Goal: Find specific page/section: Find specific page/section

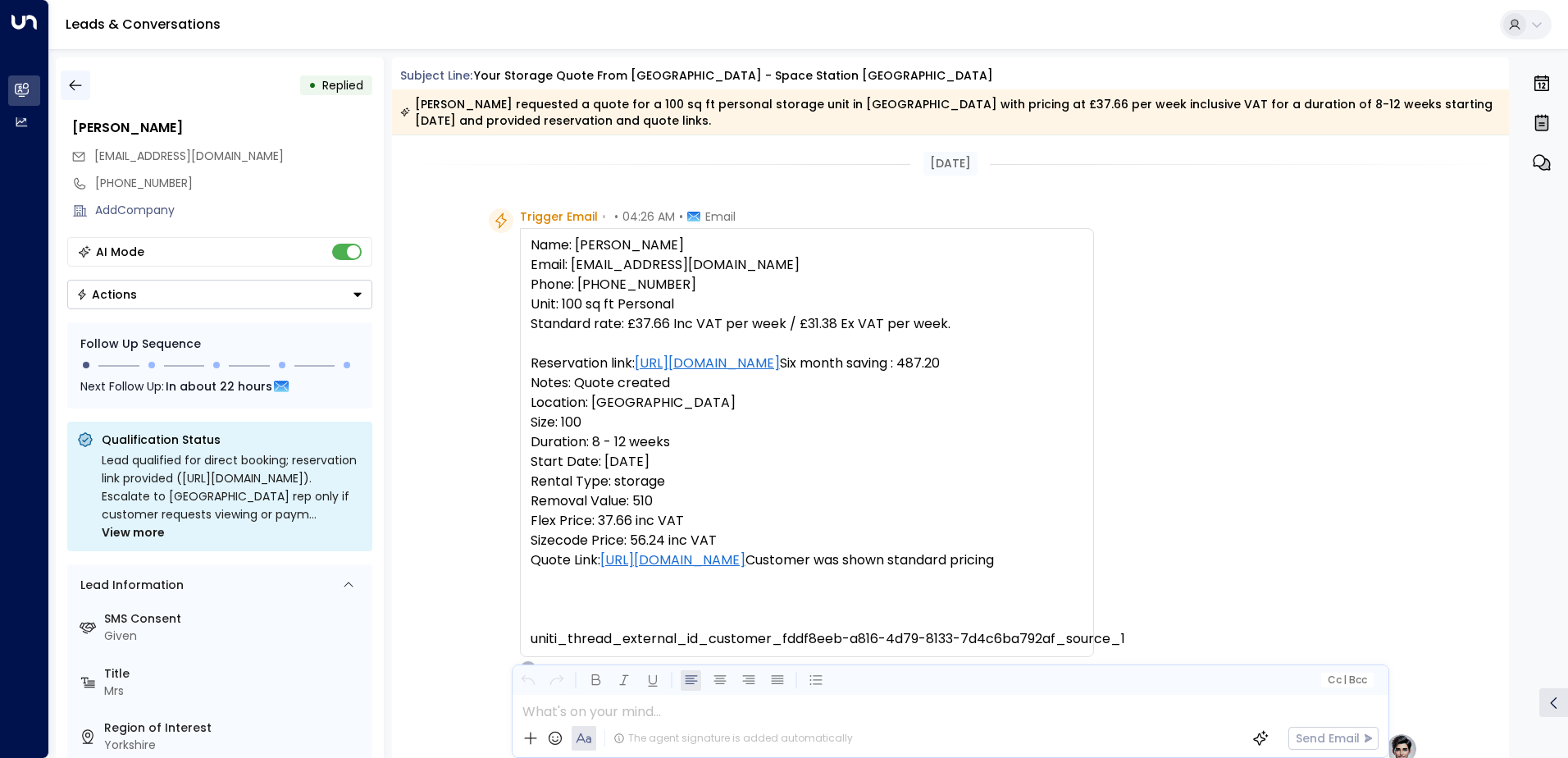
scroll to position [802, 0]
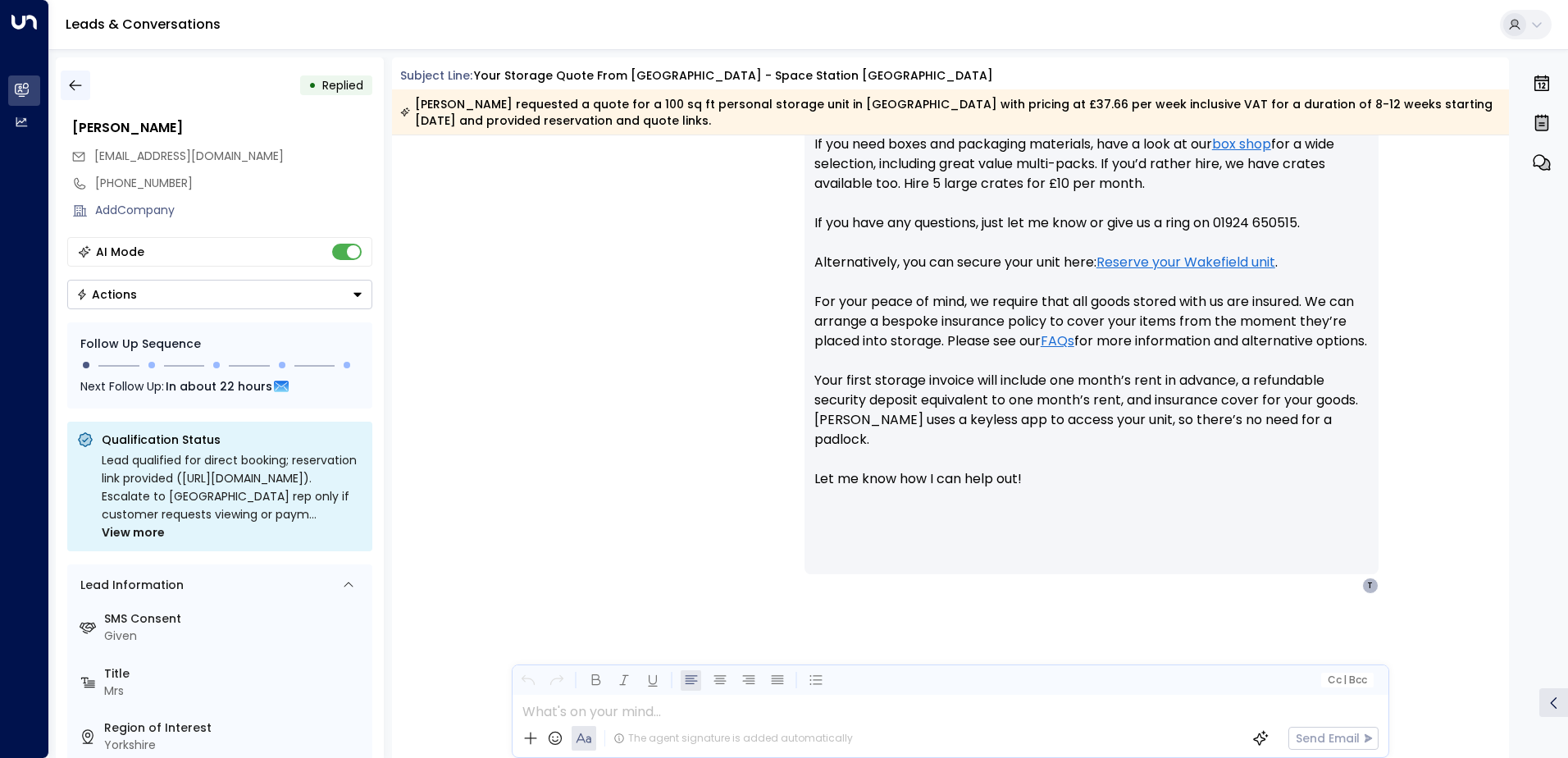
click at [78, 84] on icon "button" at bounding box center [75, 85] width 17 height 17
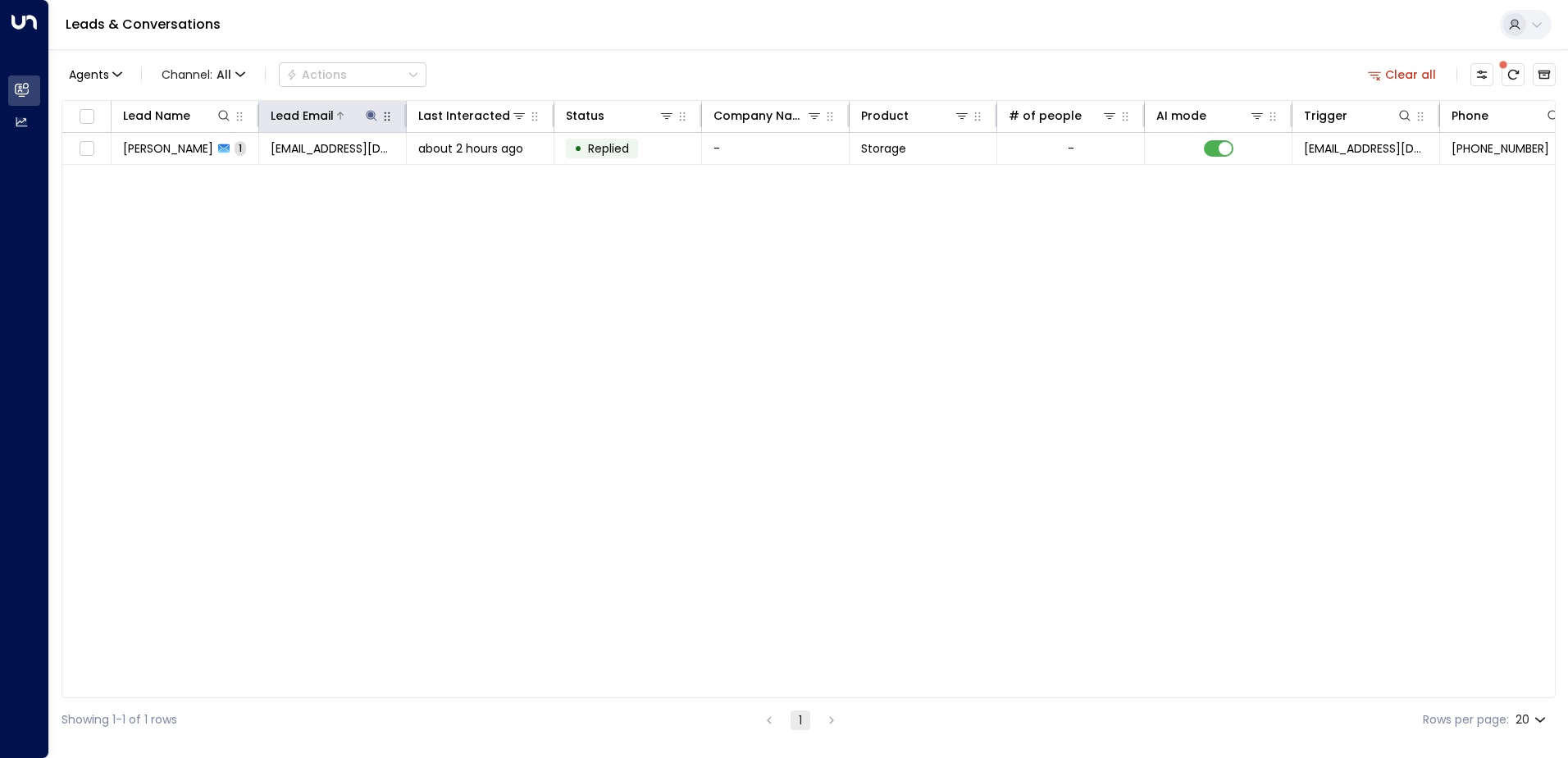
click at [368, 117] on icon at bounding box center [372, 116] width 13 height 13
click at [474, 179] on icon "button" at bounding box center [474, 175] width 11 height 11
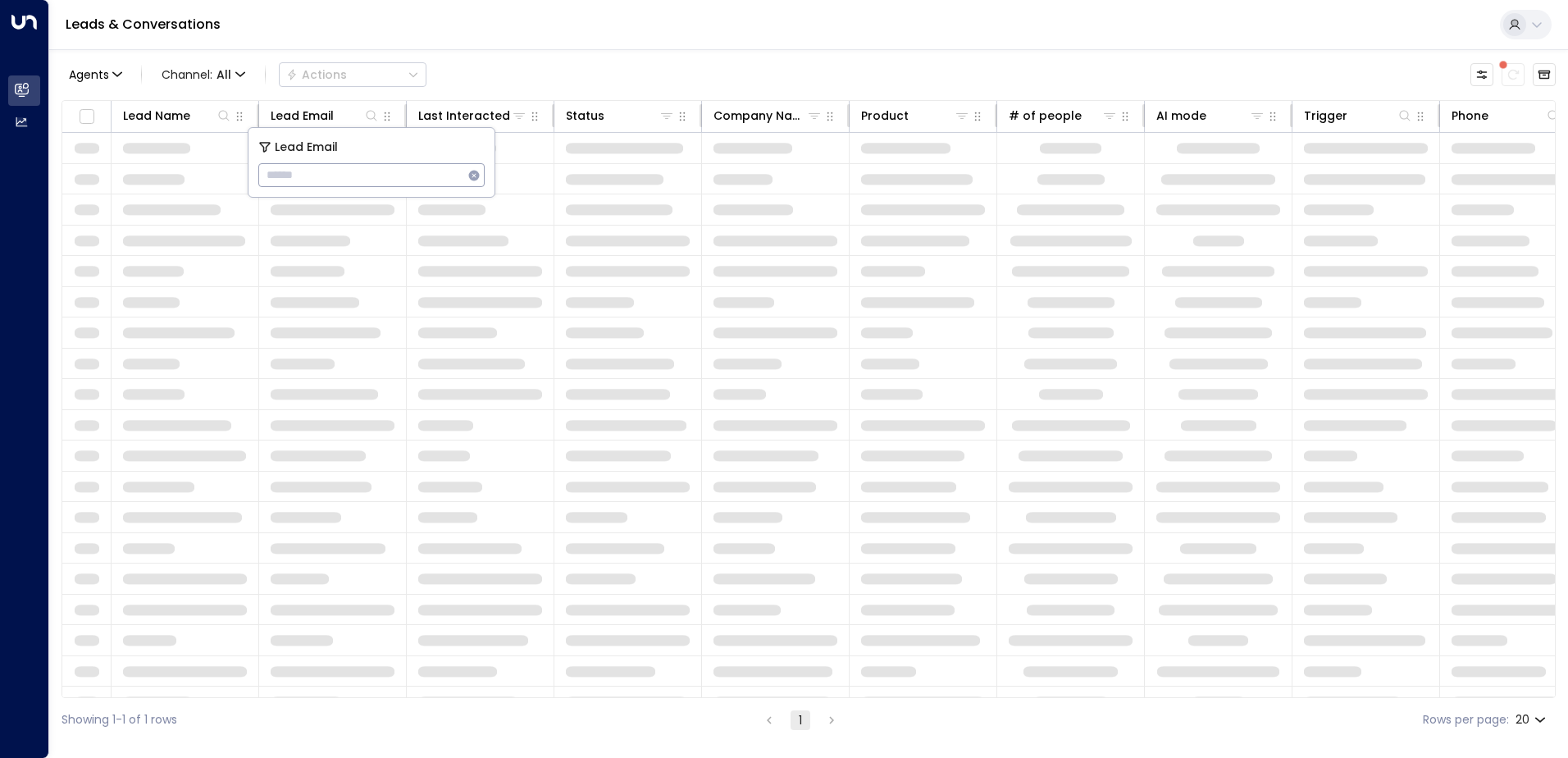
type input "**********"
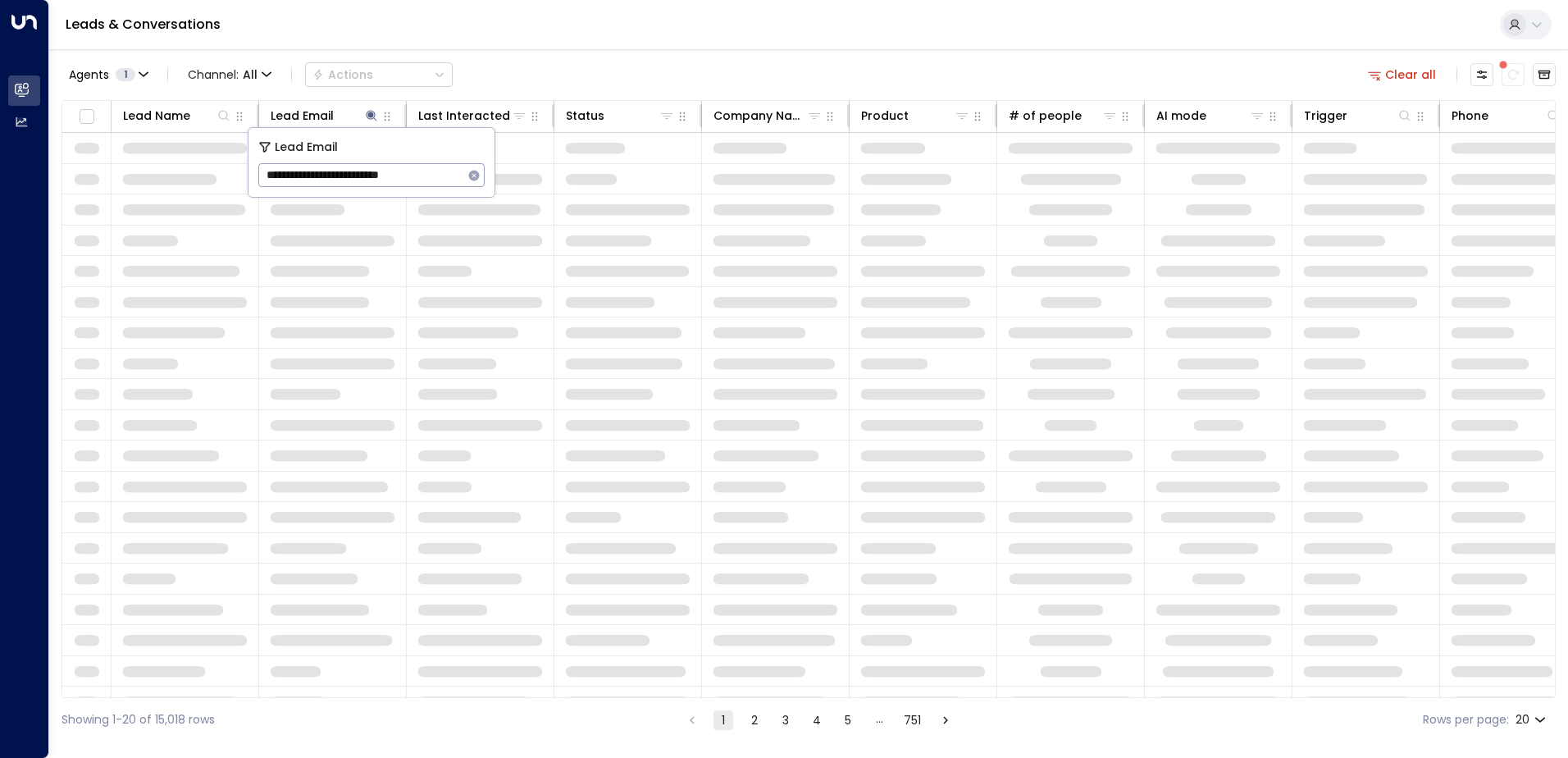
click at [437, 31] on div "Leads & Conversations" at bounding box center [809, 25] width 1519 height 50
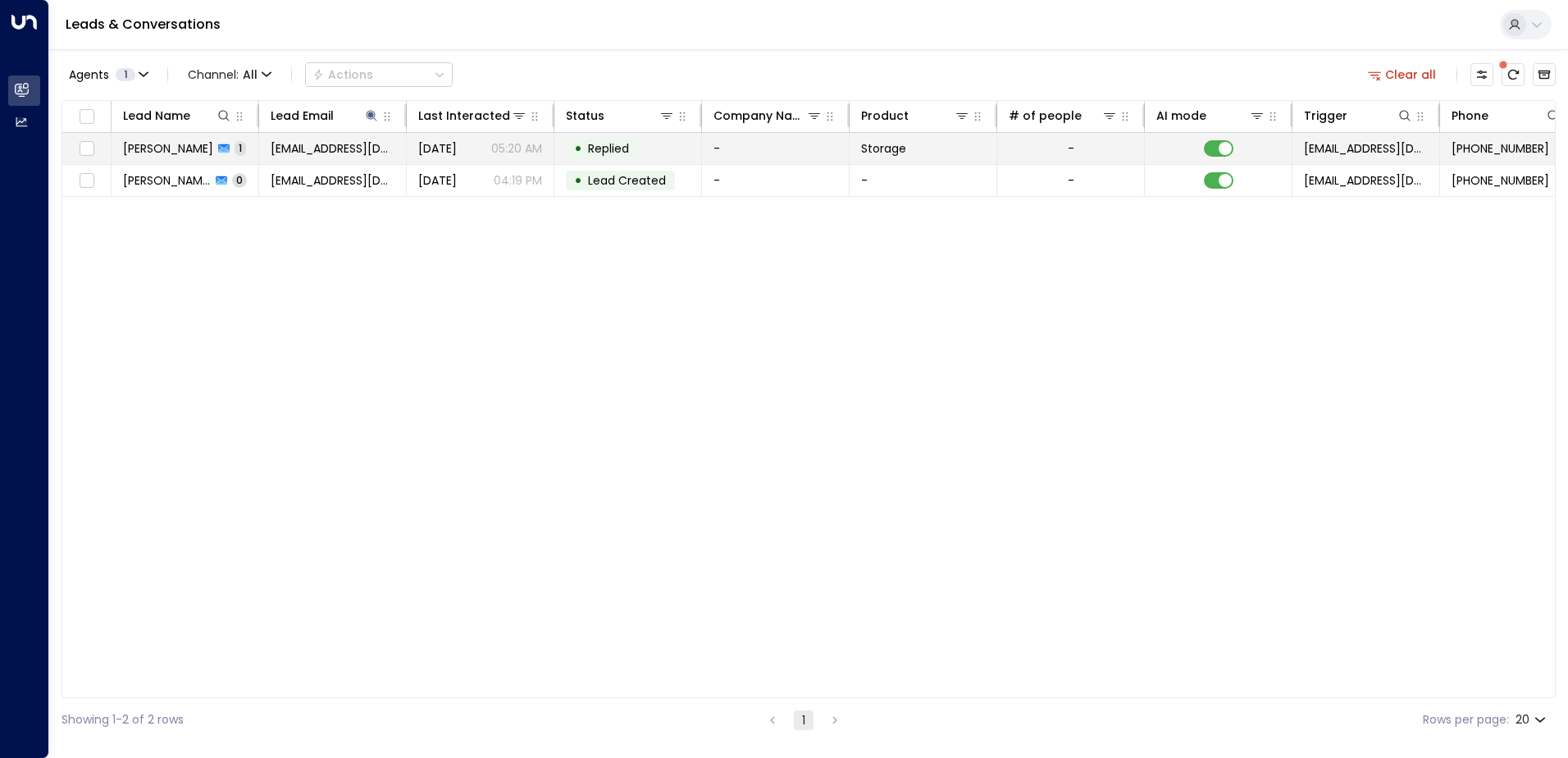
click at [184, 153] on span "[PERSON_NAME]" at bounding box center [168, 148] width 90 height 17
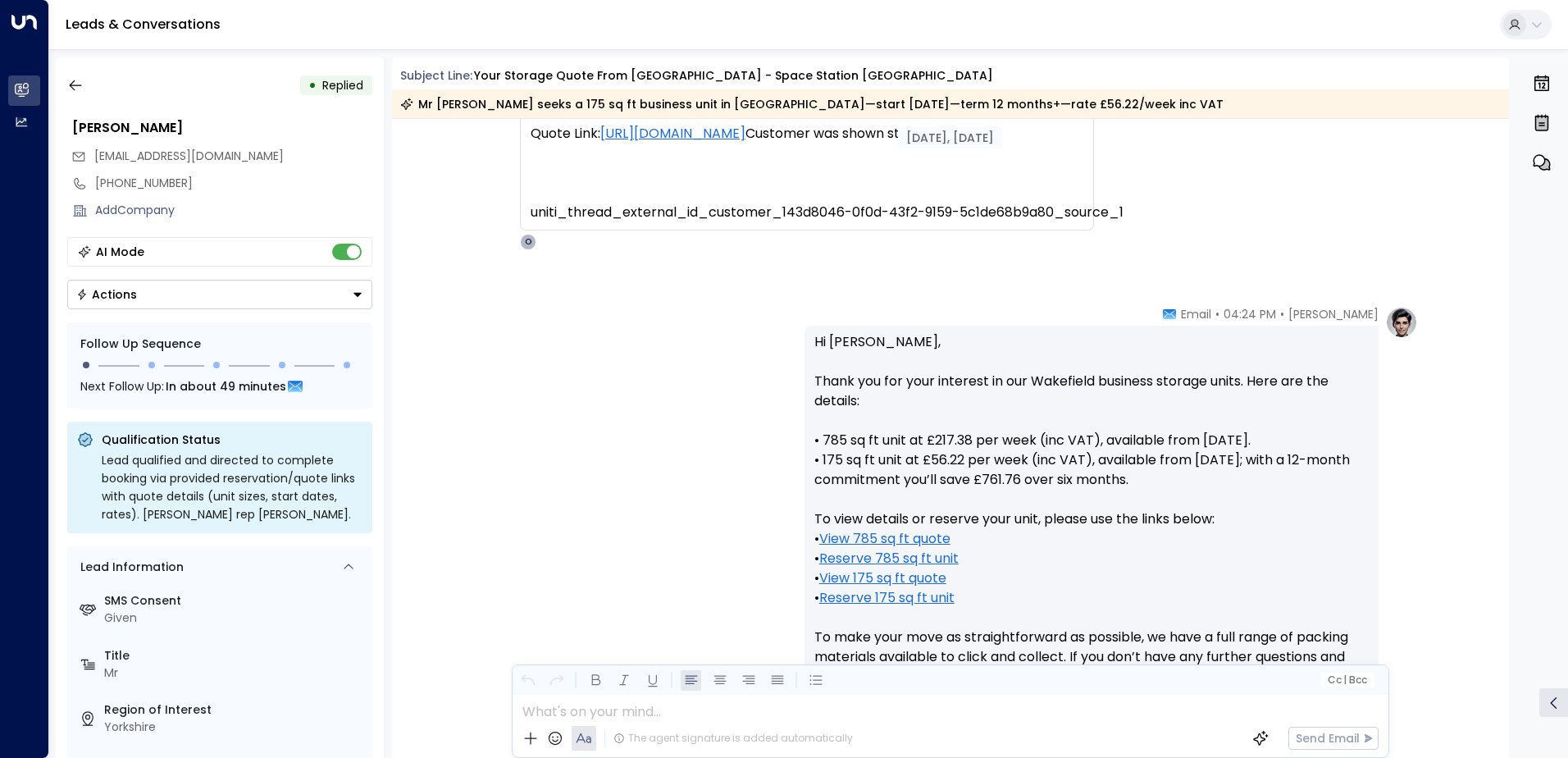
scroll to position [647, 0]
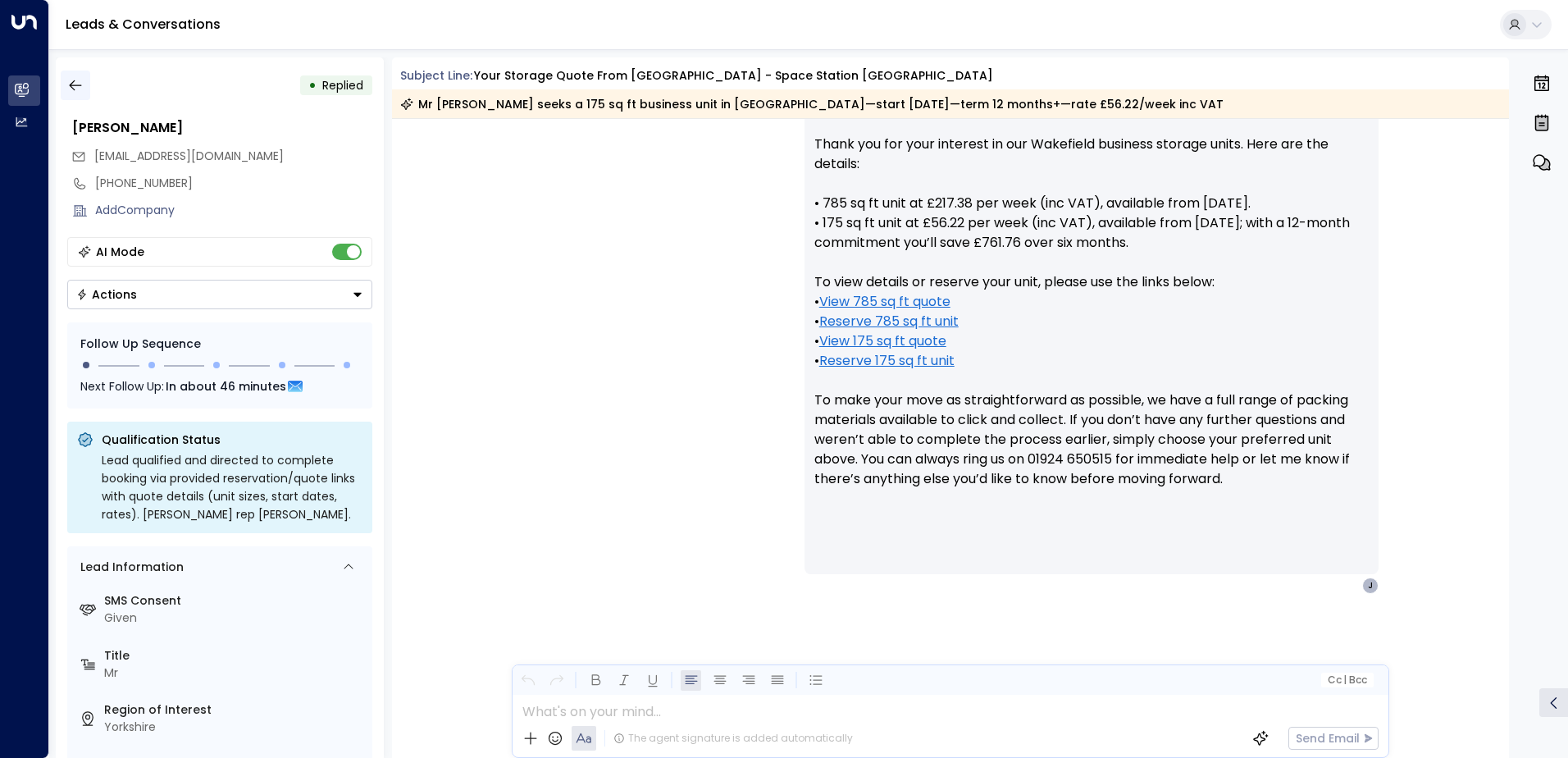
click at [72, 86] on icon "button" at bounding box center [75, 85] width 17 height 17
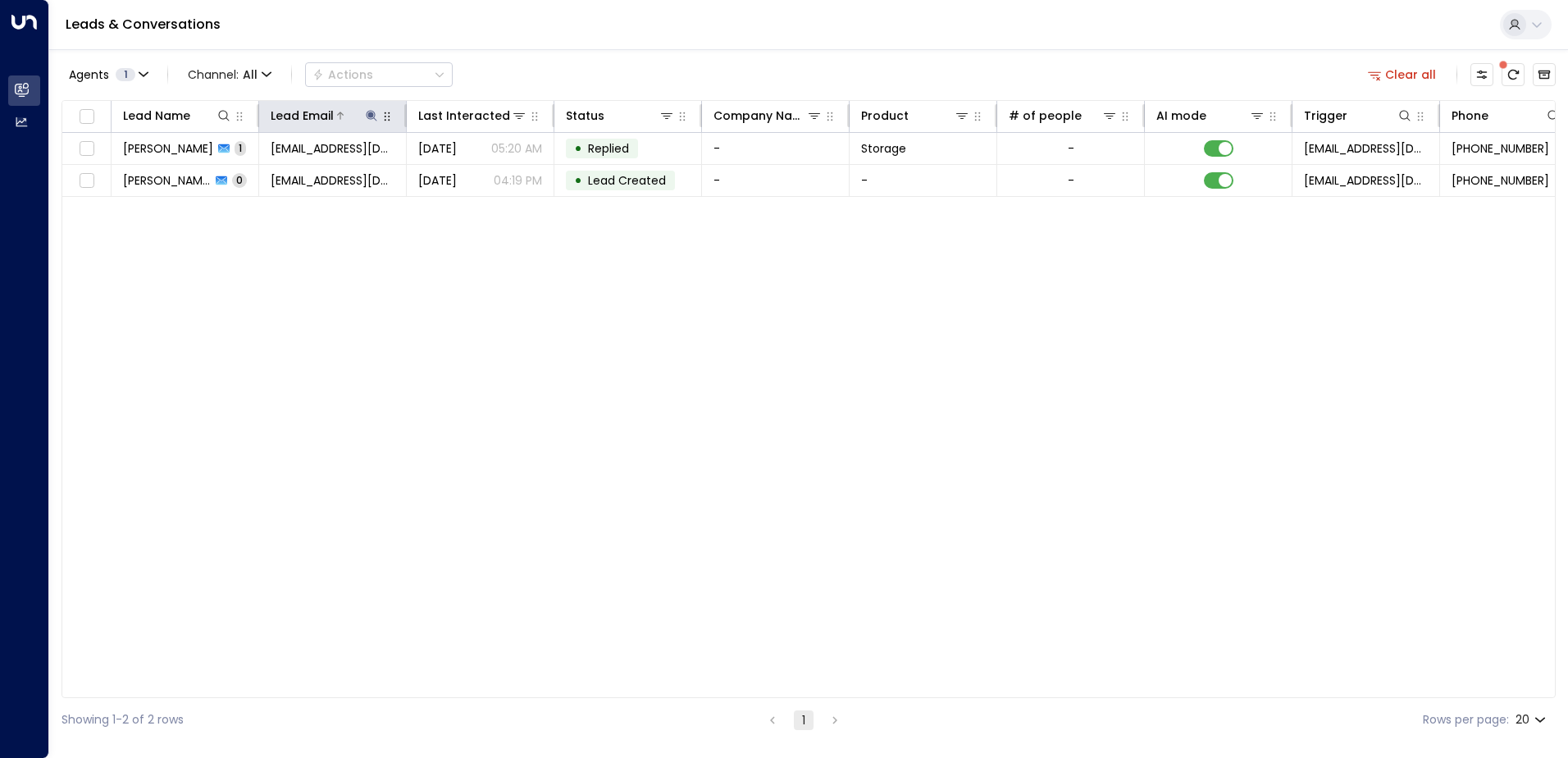
click at [371, 112] on icon at bounding box center [371, 115] width 11 height 11
click at [471, 178] on icon "button" at bounding box center [474, 175] width 11 height 11
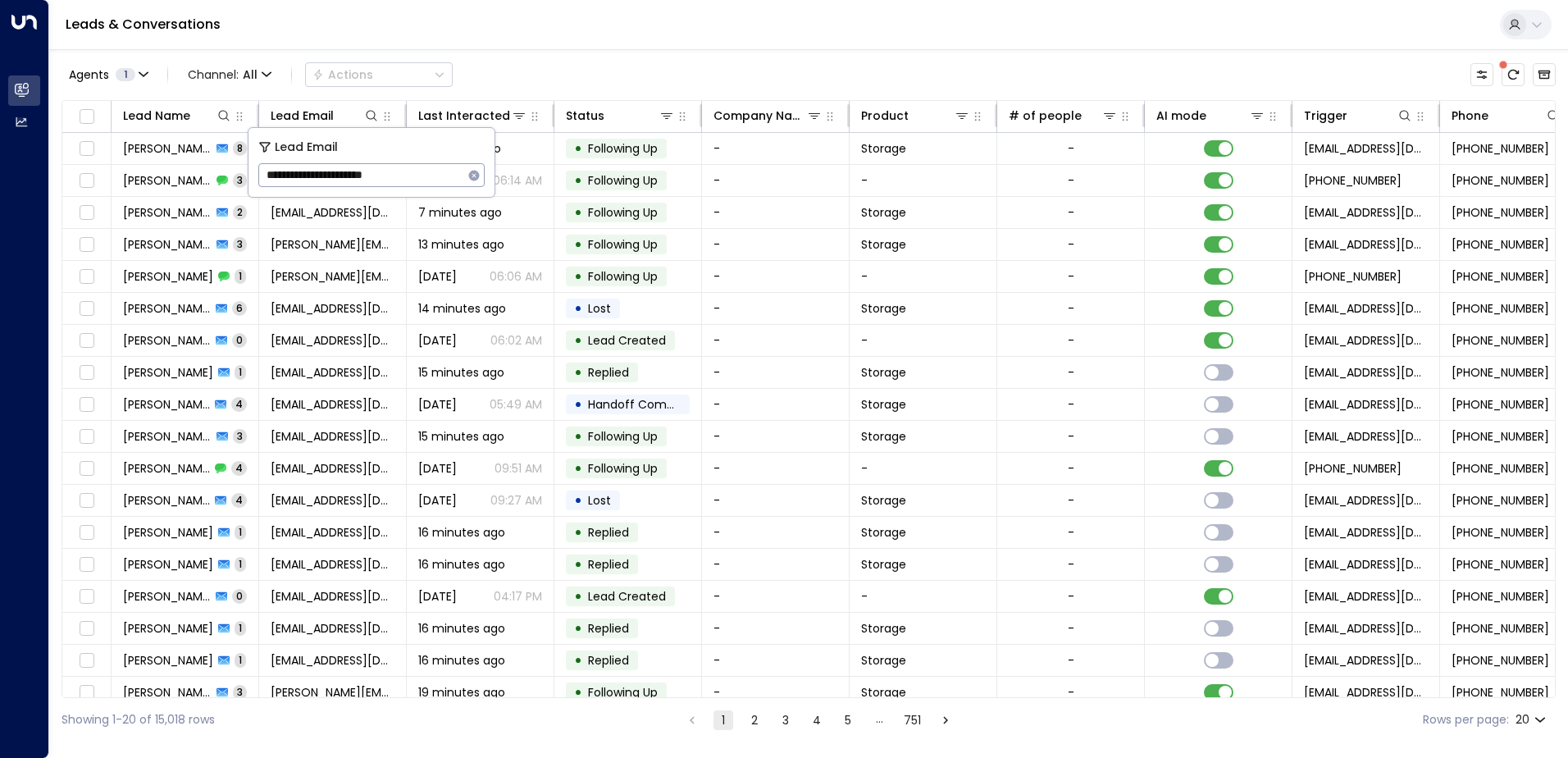
click at [476, 32] on div "Leads & Conversations" at bounding box center [809, 25] width 1519 height 50
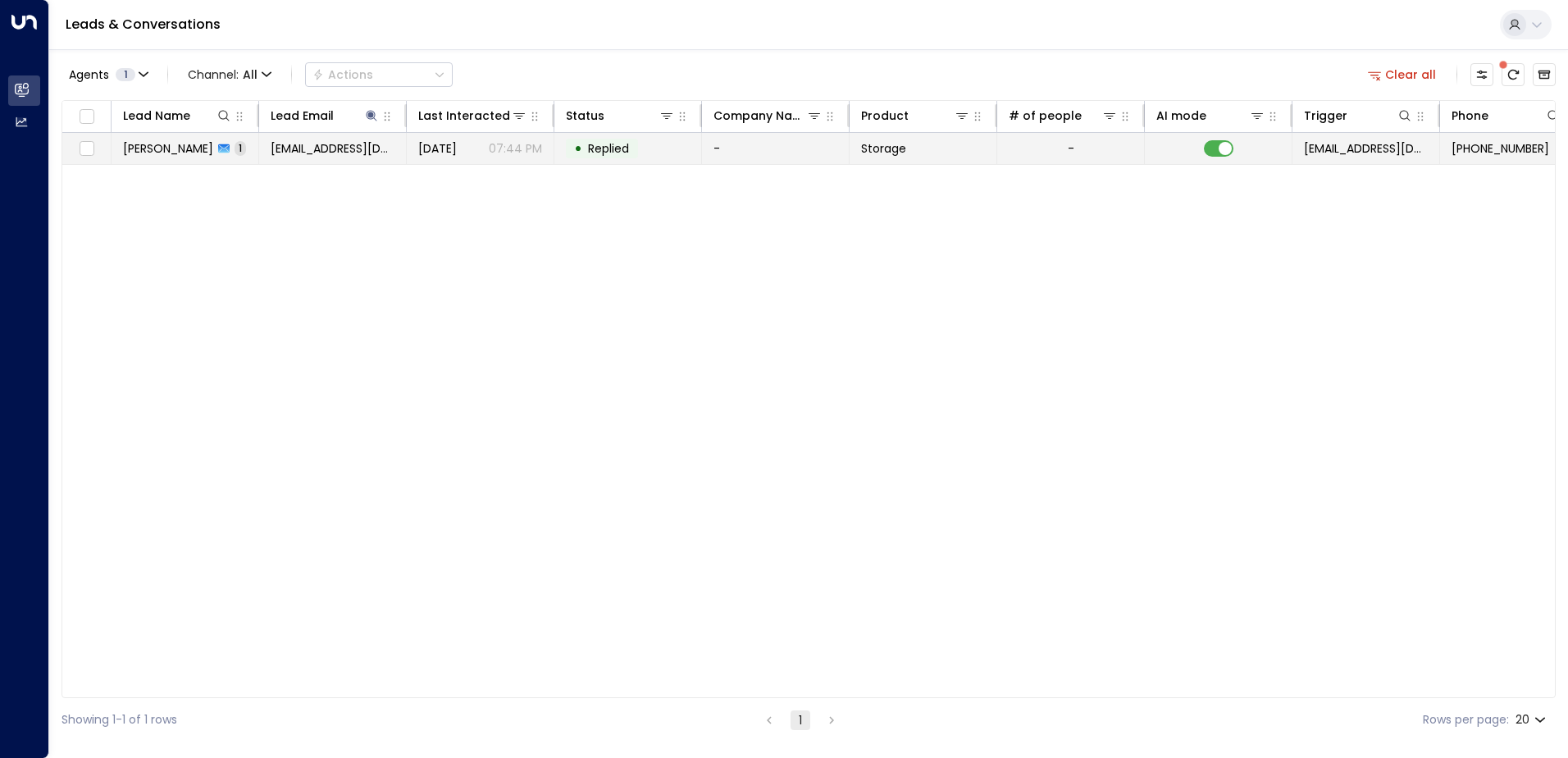
click at [167, 152] on span "[PERSON_NAME]" at bounding box center [168, 148] width 90 height 17
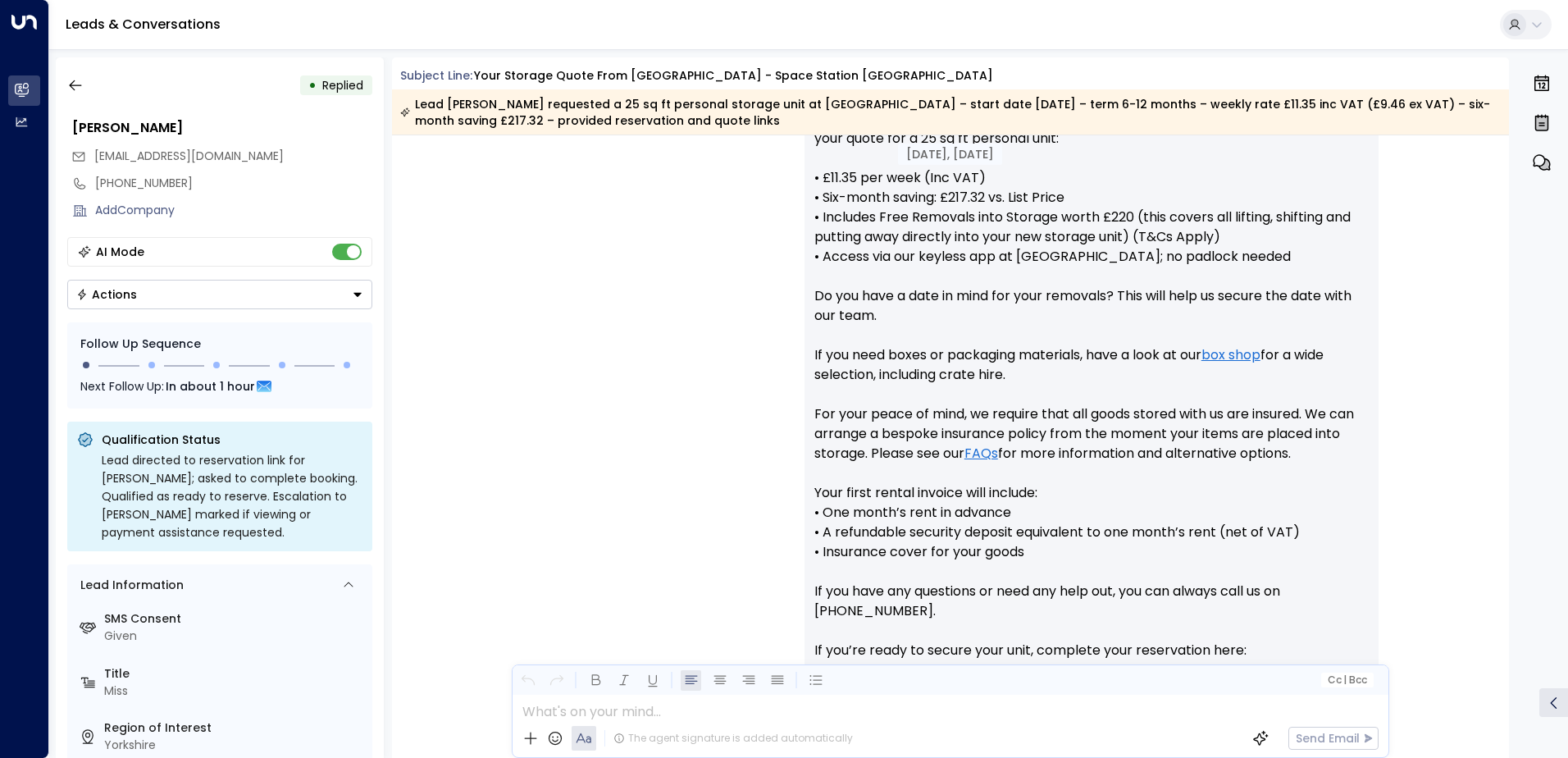
scroll to position [920, 0]
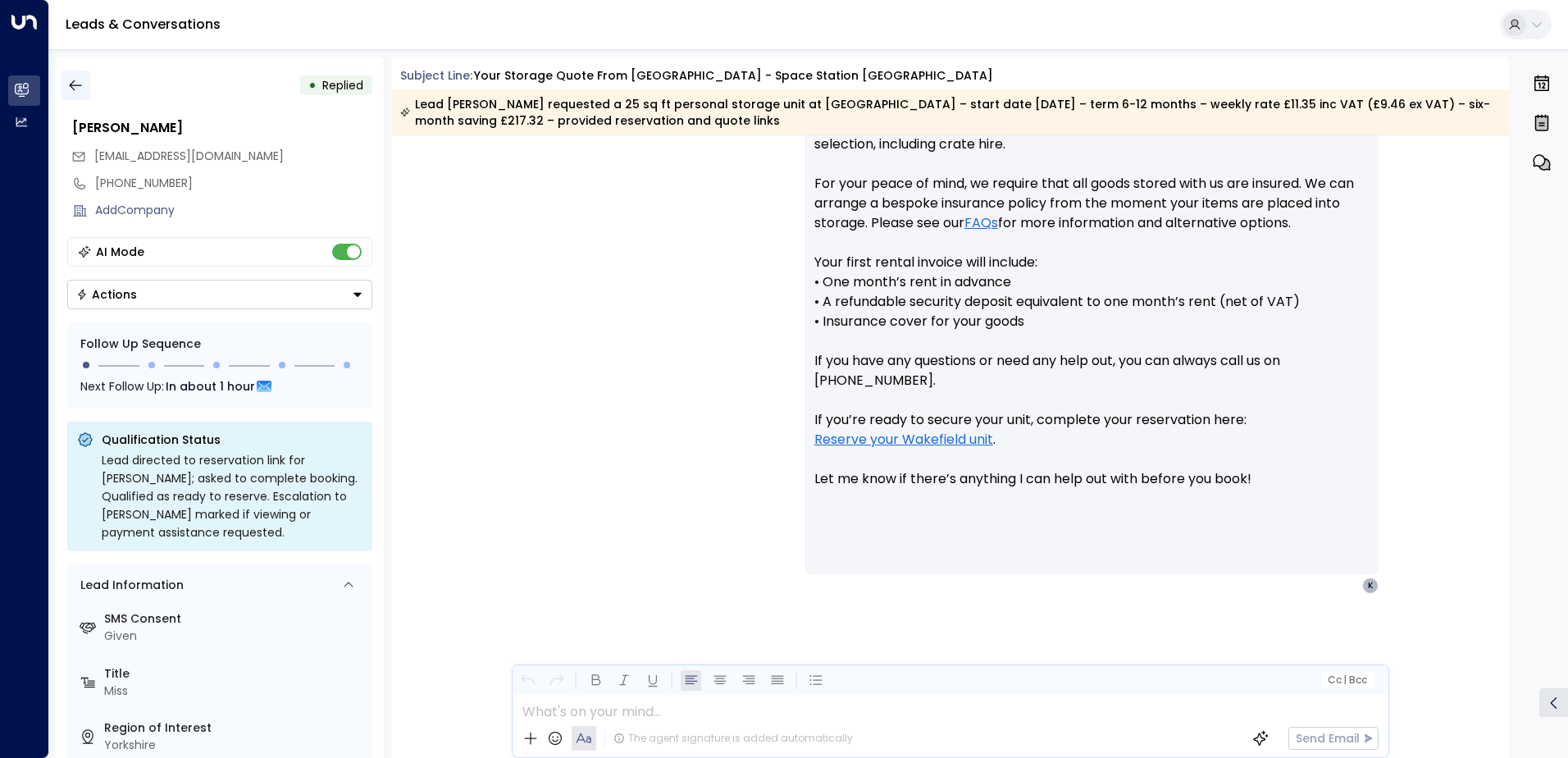
click at [81, 87] on icon "button" at bounding box center [75, 85] width 17 height 17
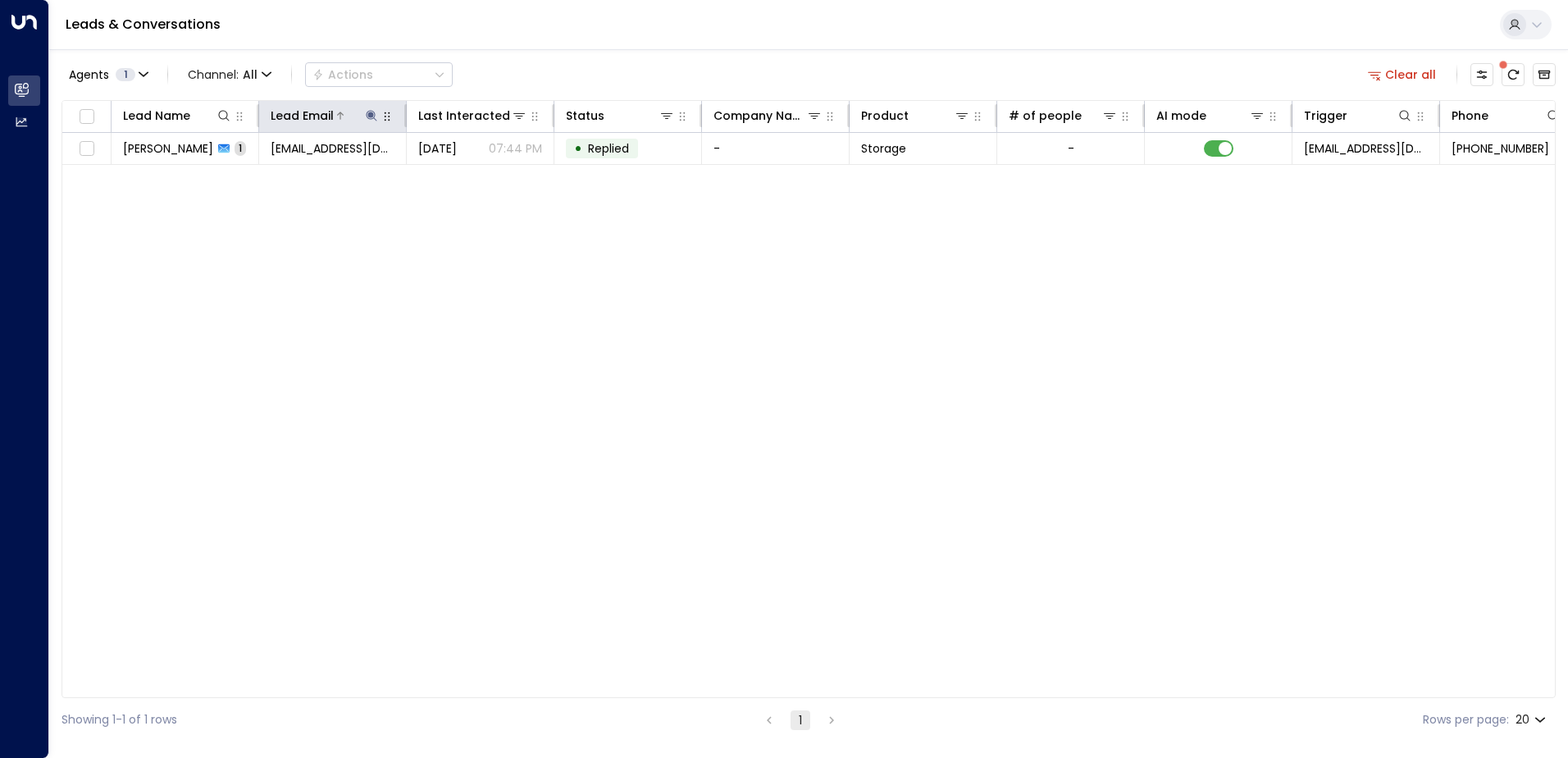
click at [373, 113] on icon at bounding box center [372, 116] width 13 height 13
click at [474, 178] on icon "button" at bounding box center [474, 175] width 11 height 11
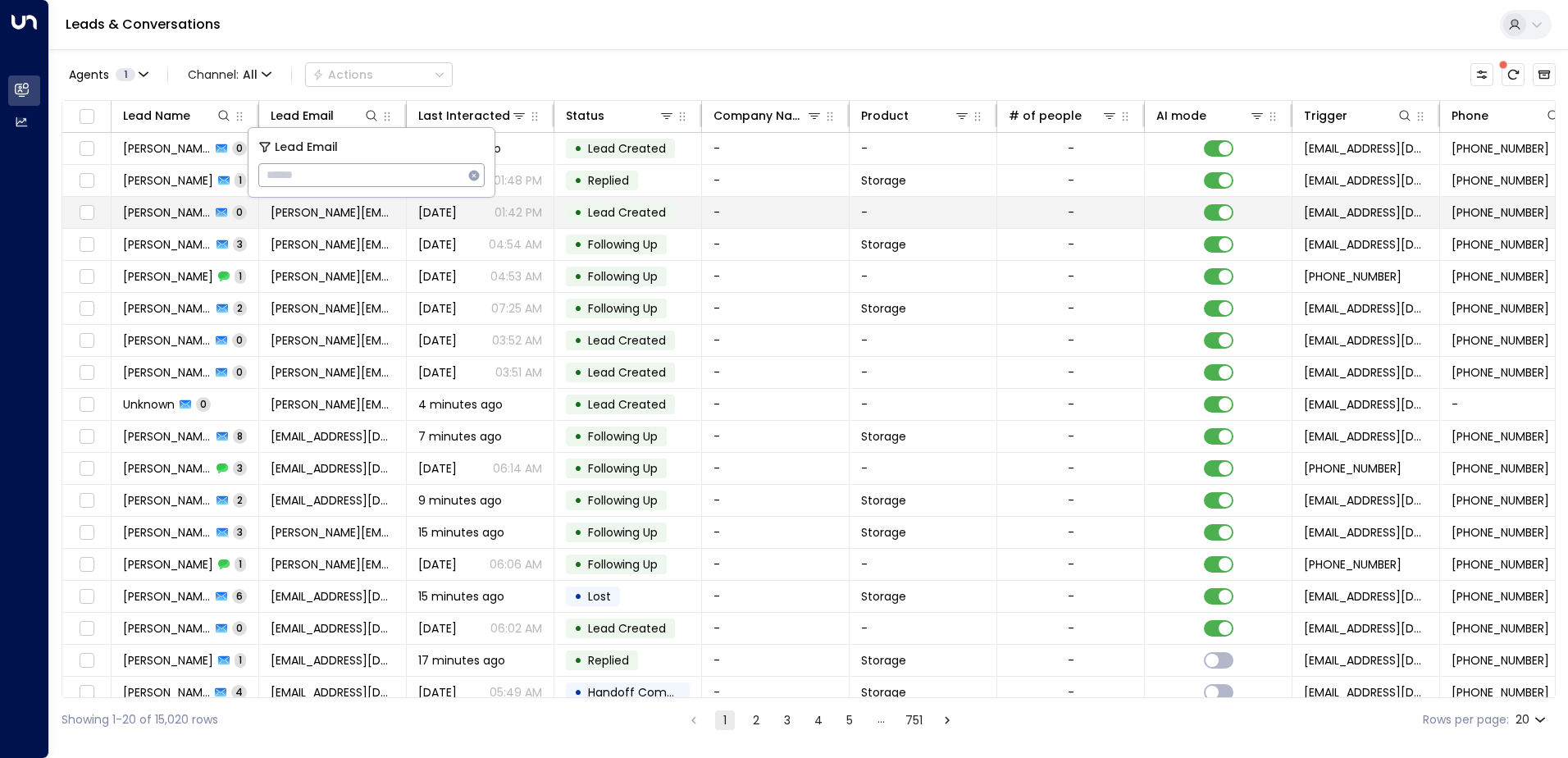
type input "**********"
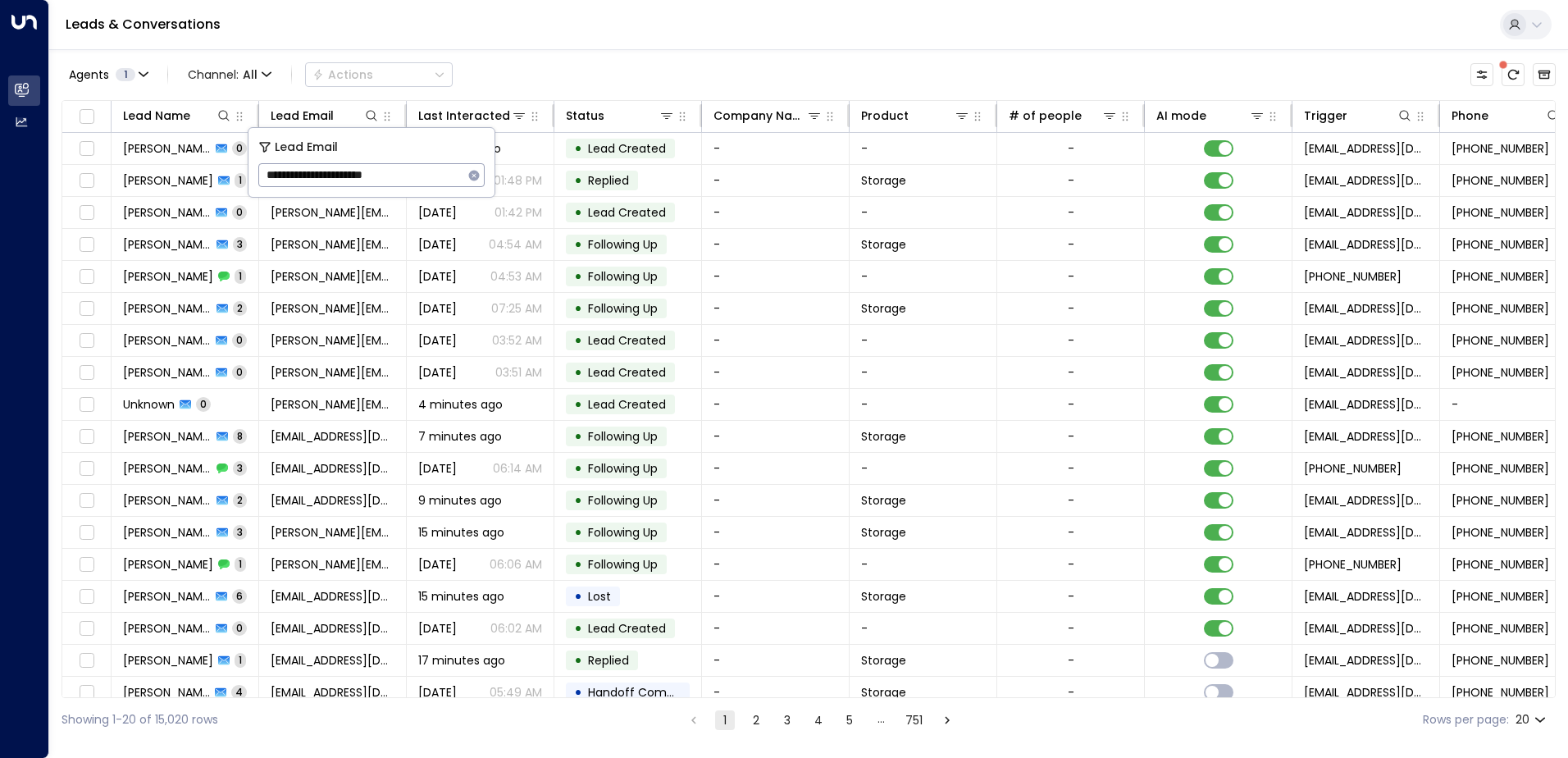
click at [515, 42] on div "Leads & Conversations" at bounding box center [809, 25] width 1519 height 50
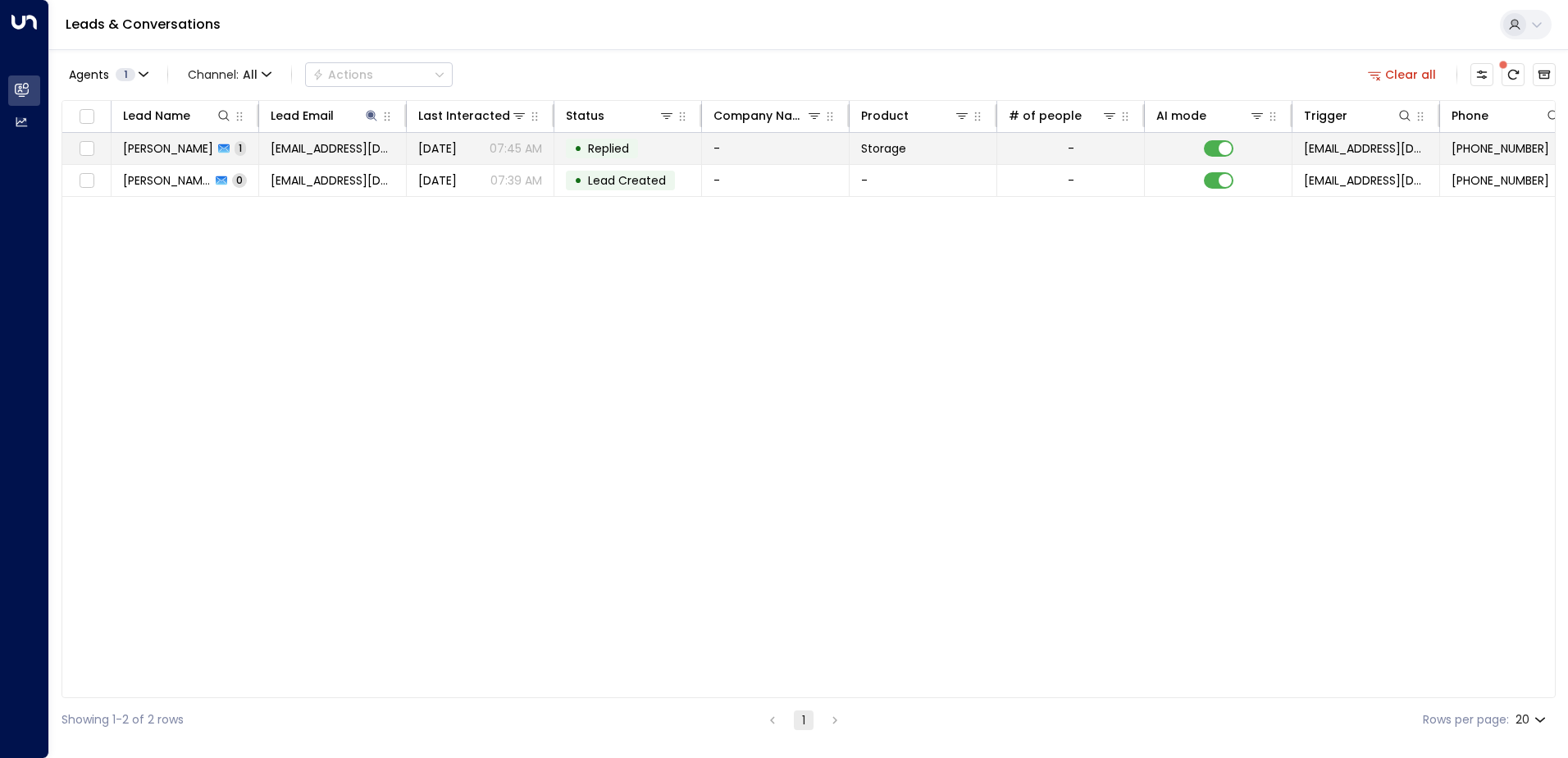
click at [174, 144] on span "[PERSON_NAME]" at bounding box center [168, 148] width 90 height 17
